Goal: Task Accomplishment & Management: Manage account settings

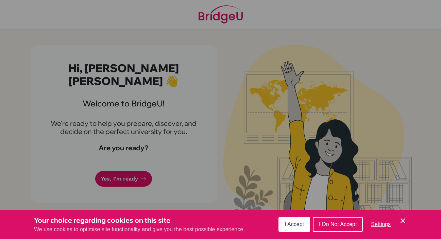
click at [339, 226] on span "I Do Not Accept" at bounding box center [338, 224] width 38 height 6
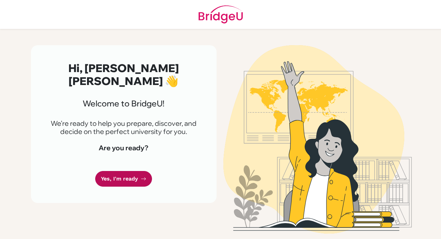
click at [130, 171] on link "Yes, I'm ready" at bounding box center [123, 179] width 57 height 16
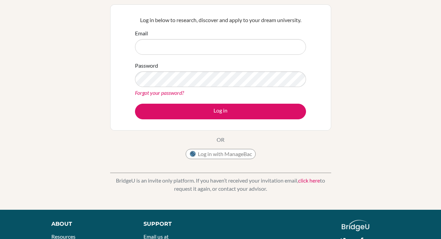
scroll to position [60, 0]
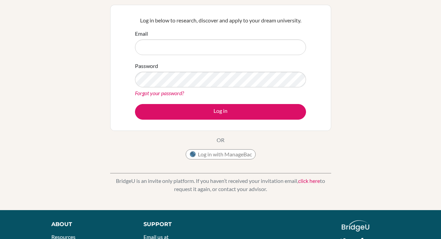
type input "kiestuar@mischool.edu.ph"
click at [228, 121] on div "Log in below to research, discover and apply to your dream university. Email ki…" at bounding box center [221, 68] width 180 height 112
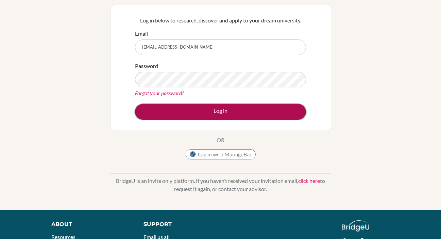
click at [229, 105] on button "Log in" at bounding box center [220, 112] width 171 height 16
